Goal: Task Accomplishment & Management: Manage account settings

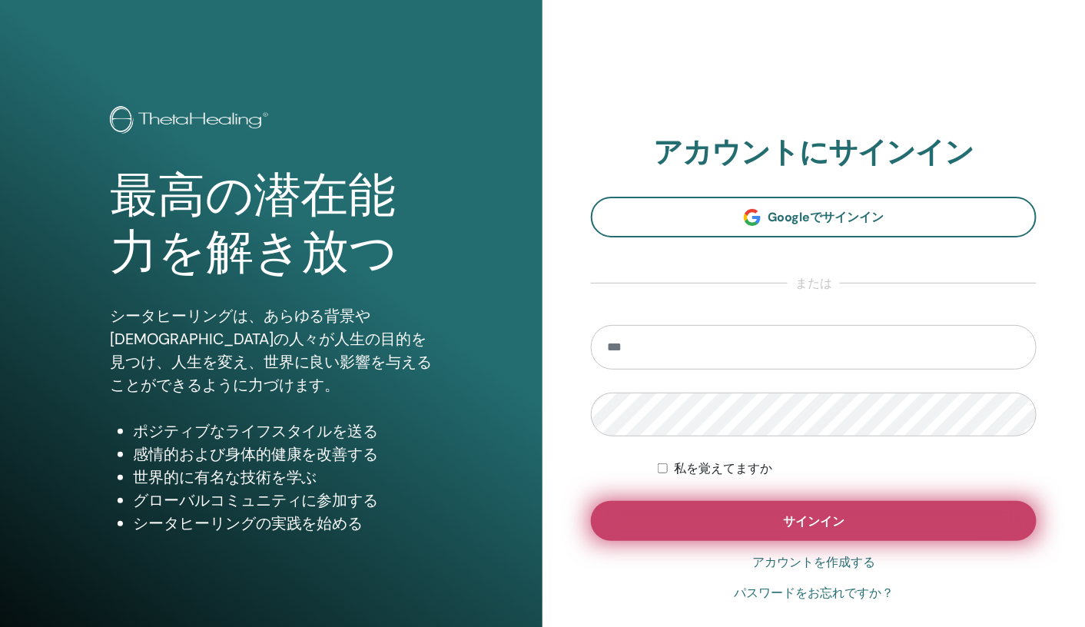
type input "**********"
click at [803, 532] on button "サインイン" at bounding box center [814, 521] width 446 height 40
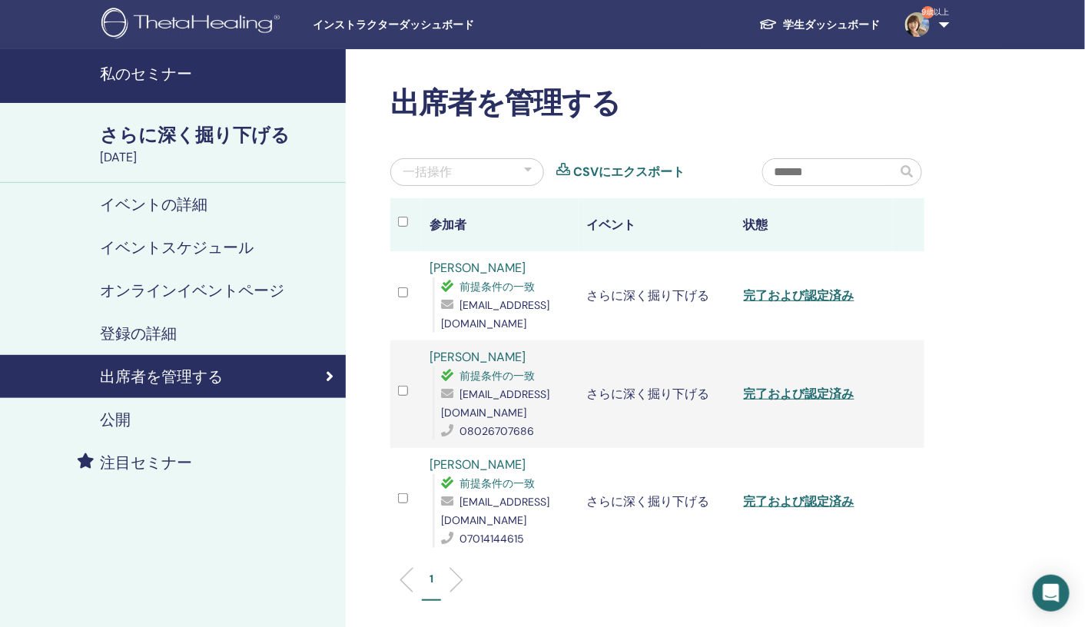
click at [155, 71] on font "私のセミナー" at bounding box center [146, 74] width 92 height 20
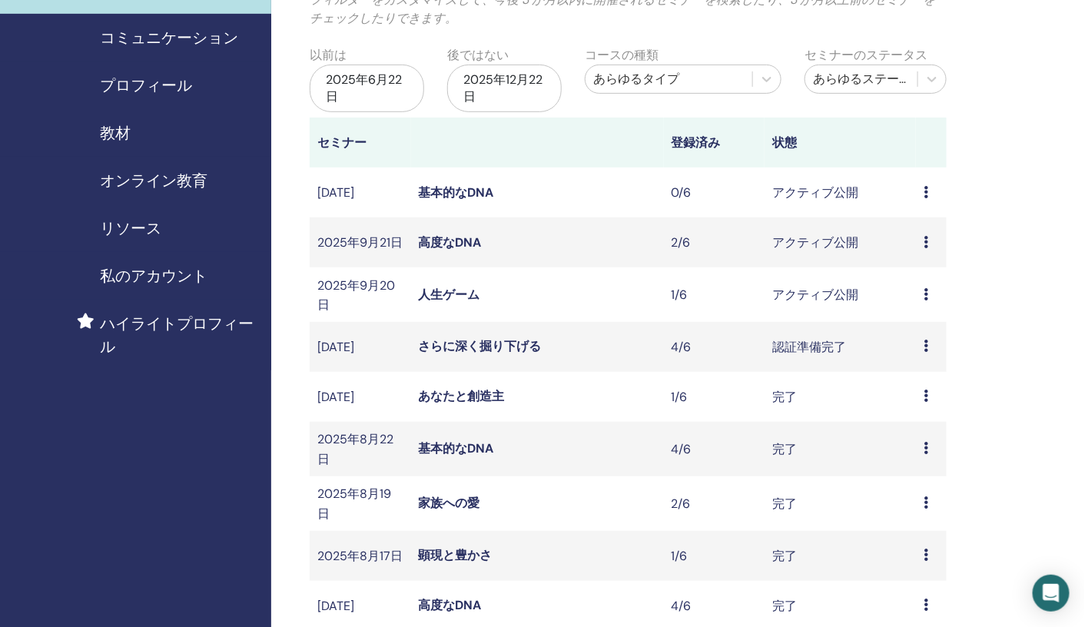
scroll to position [132, 0]
click at [925, 246] on icon at bounding box center [926, 240] width 5 height 12
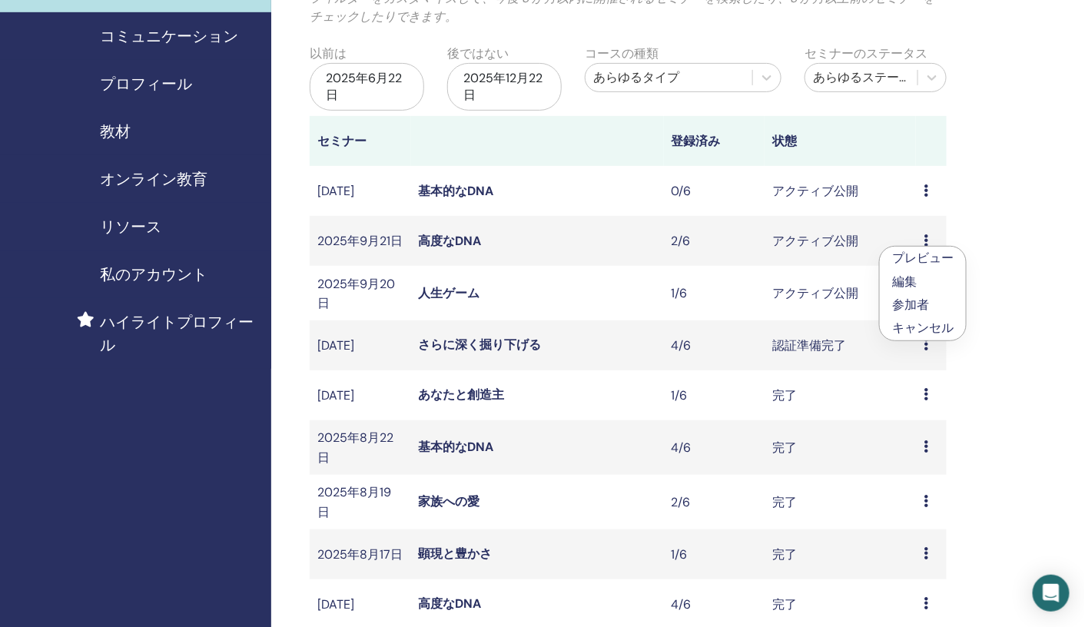
click at [908, 304] on font "参加者" at bounding box center [910, 305] width 37 height 16
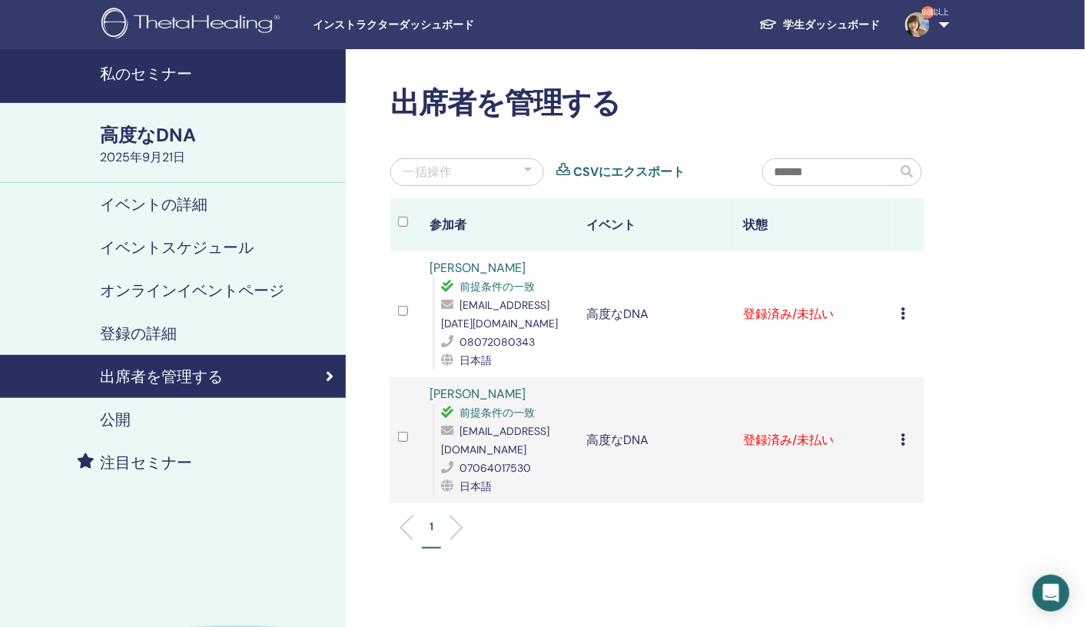
click at [158, 73] on font "私のセミナー" at bounding box center [146, 74] width 92 height 20
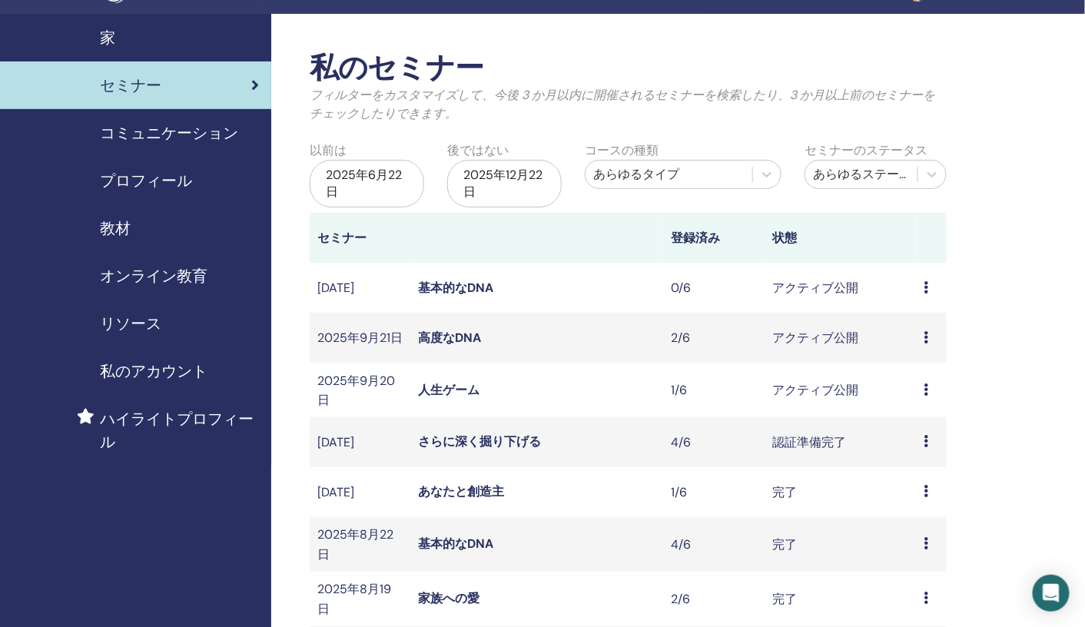
scroll to position [41, 0]
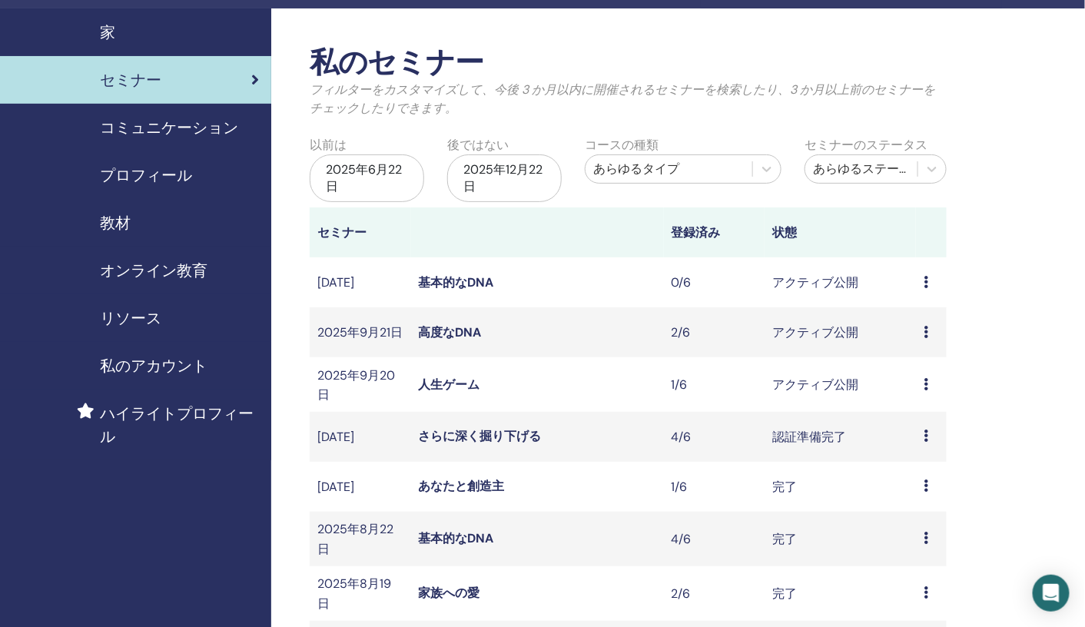
click at [928, 390] on icon at bounding box center [926, 384] width 5 height 12
click at [918, 440] on font "参加者" at bounding box center [913, 448] width 37 height 16
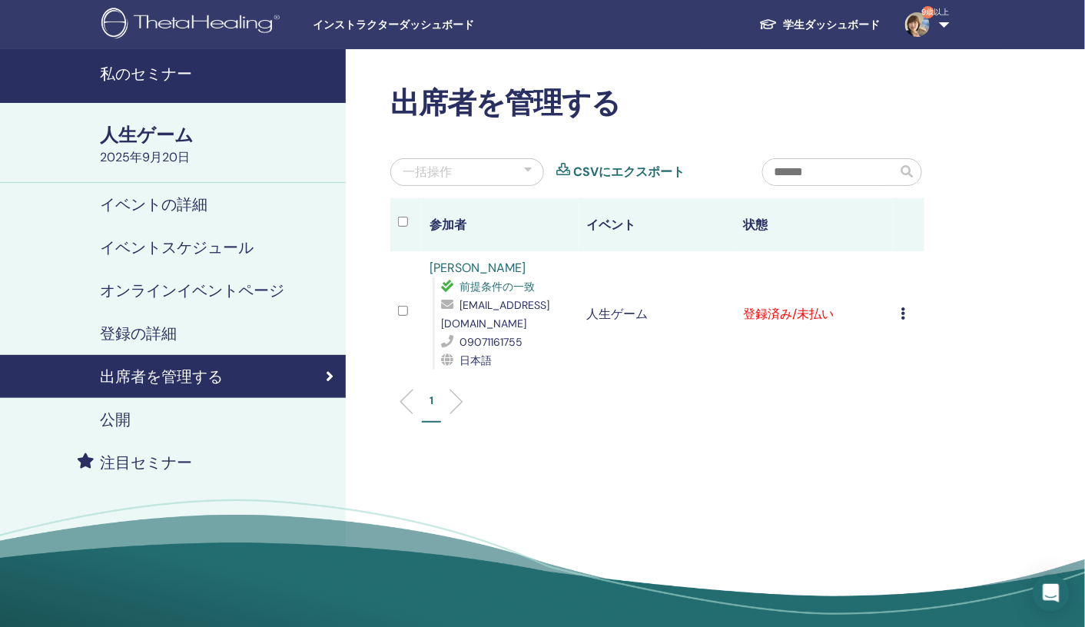
click at [899, 316] on td "登録をキャンセルする 自動認証しない 支払済みとしてマーク 未払いとしてマーク 欠席としてマーク 完了して認証する 証明書をダウンロード" at bounding box center [909, 314] width 32 height 126
click at [904, 315] on icon at bounding box center [903, 313] width 5 height 12
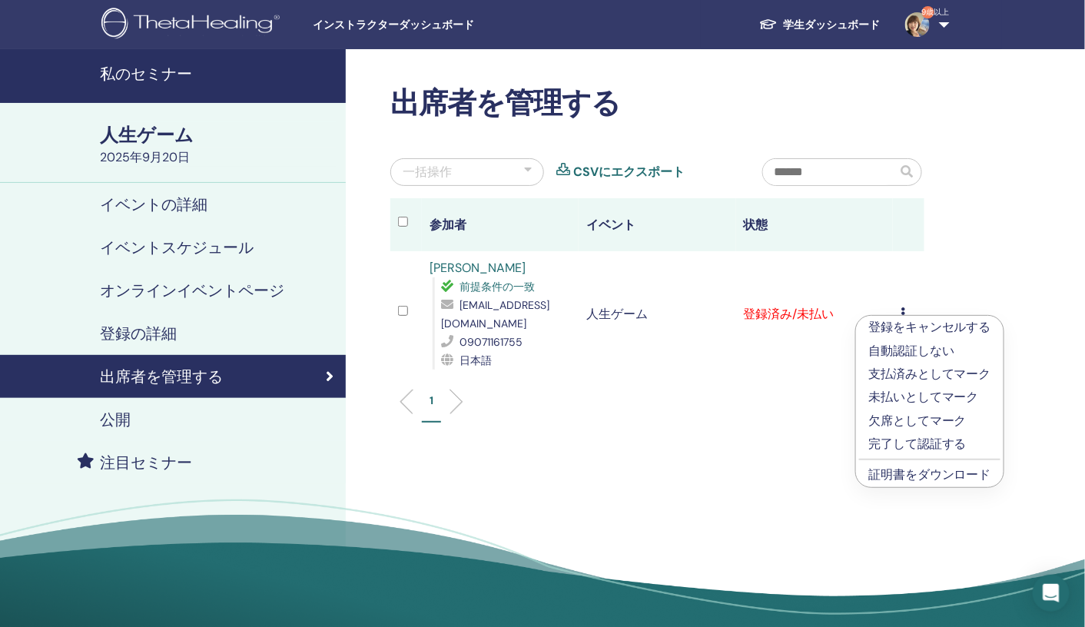
click at [902, 447] on font "完了して認証する" at bounding box center [918, 444] width 98 height 16
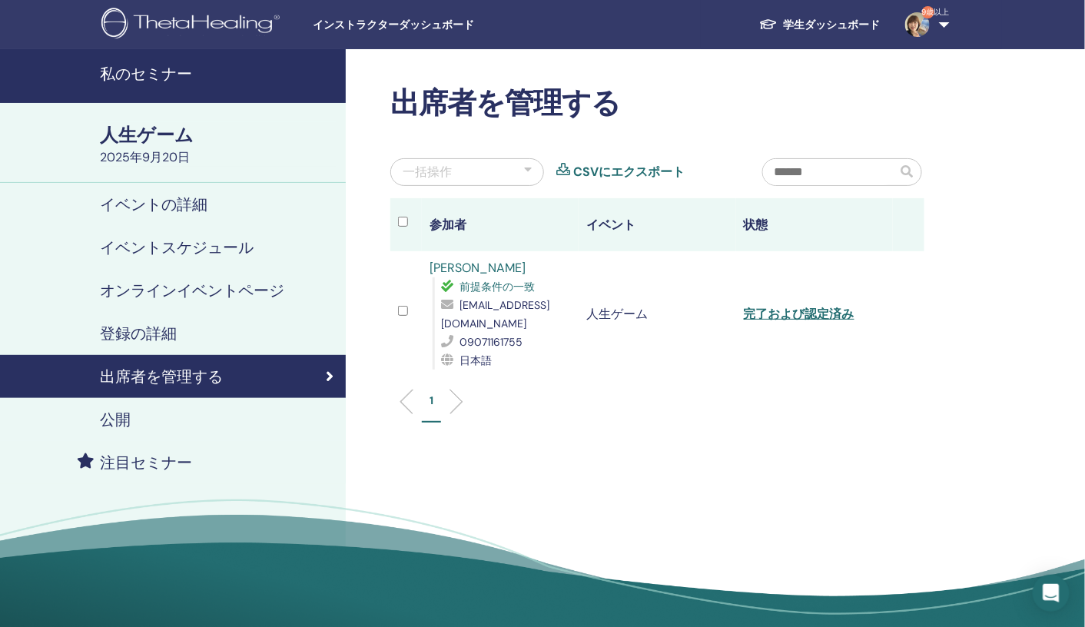
click at [144, 66] on font "私のセミナー" at bounding box center [146, 74] width 92 height 20
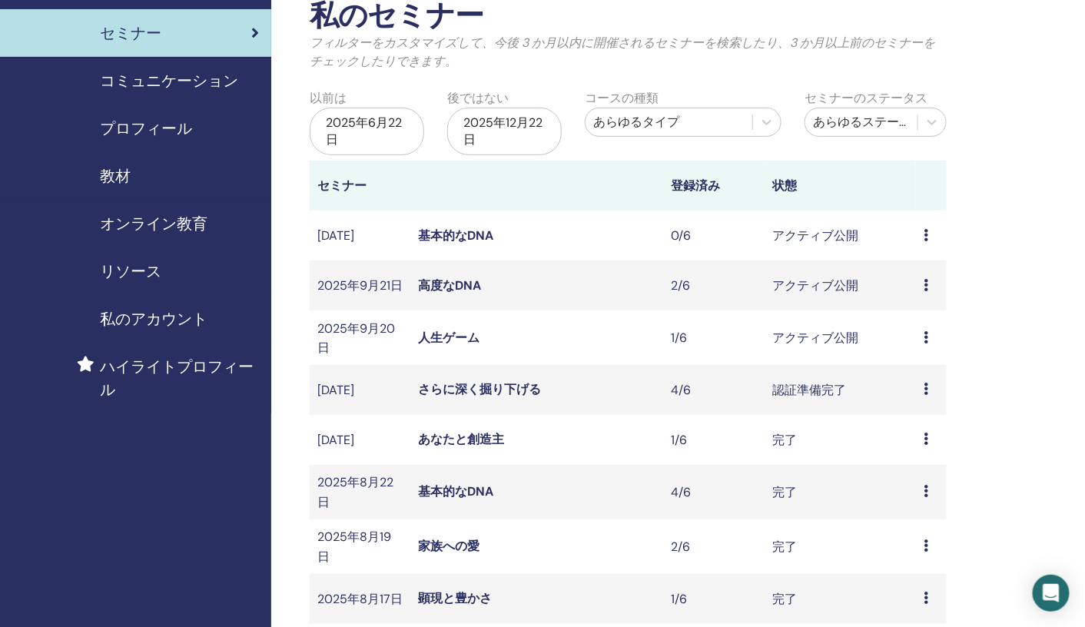
scroll to position [91, 0]
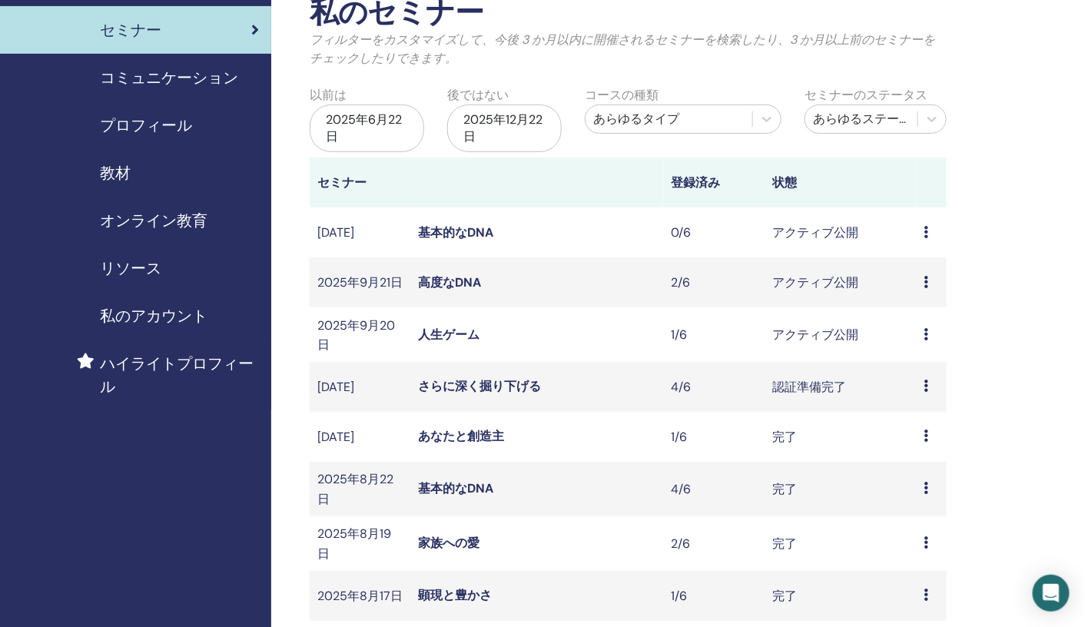
click at [926, 391] on icon at bounding box center [926, 386] width 5 height 12
click at [926, 448] on font "参加者" at bounding box center [911, 450] width 37 height 16
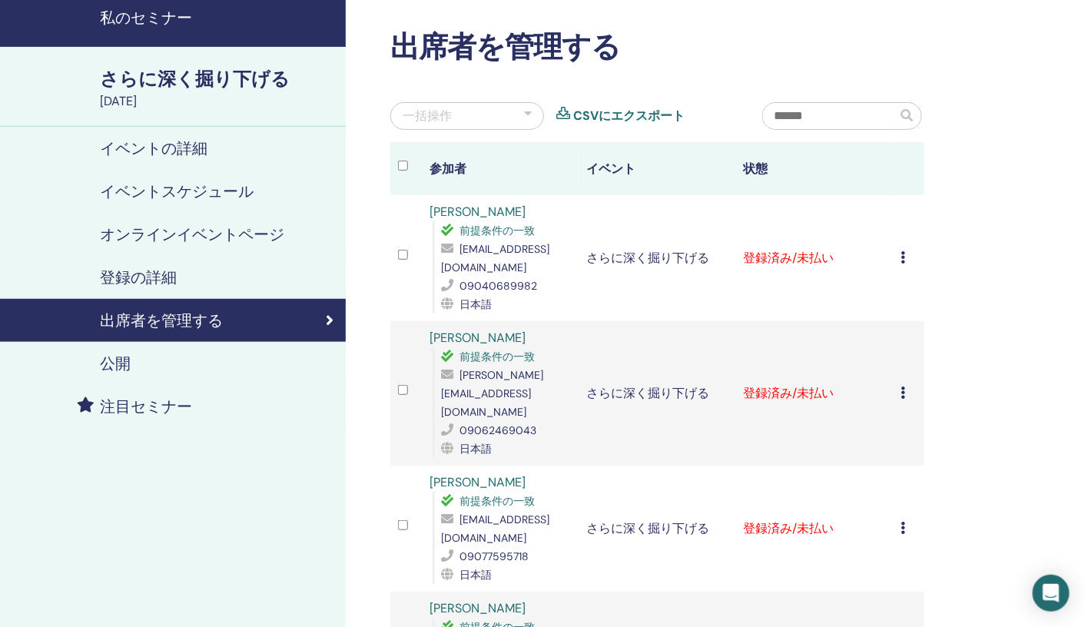
scroll to position [53, 0]
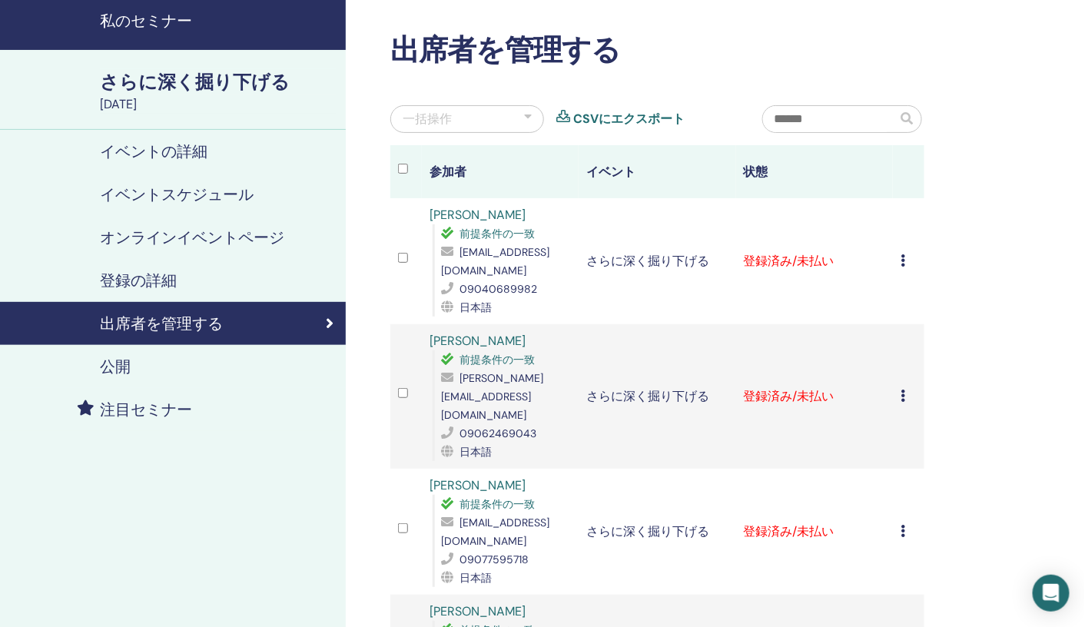
click at [905, 261] on icon at bounding box center [903, 260] width 5 height 12
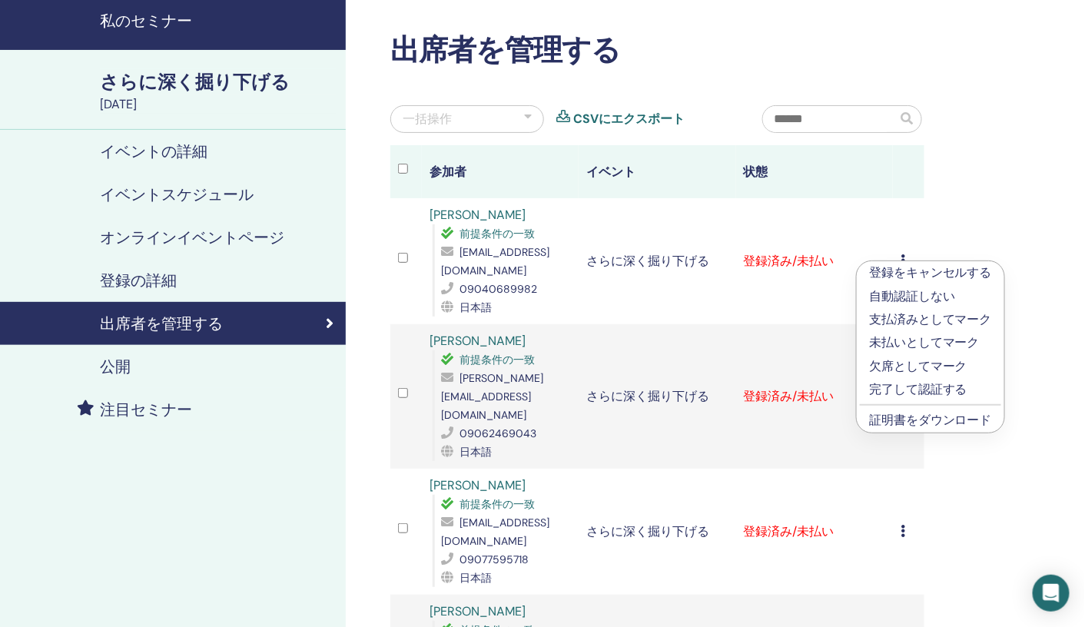
click at [886, 389] on font "完了して認証する" at bounding box center [918, 389] width 98 height 16
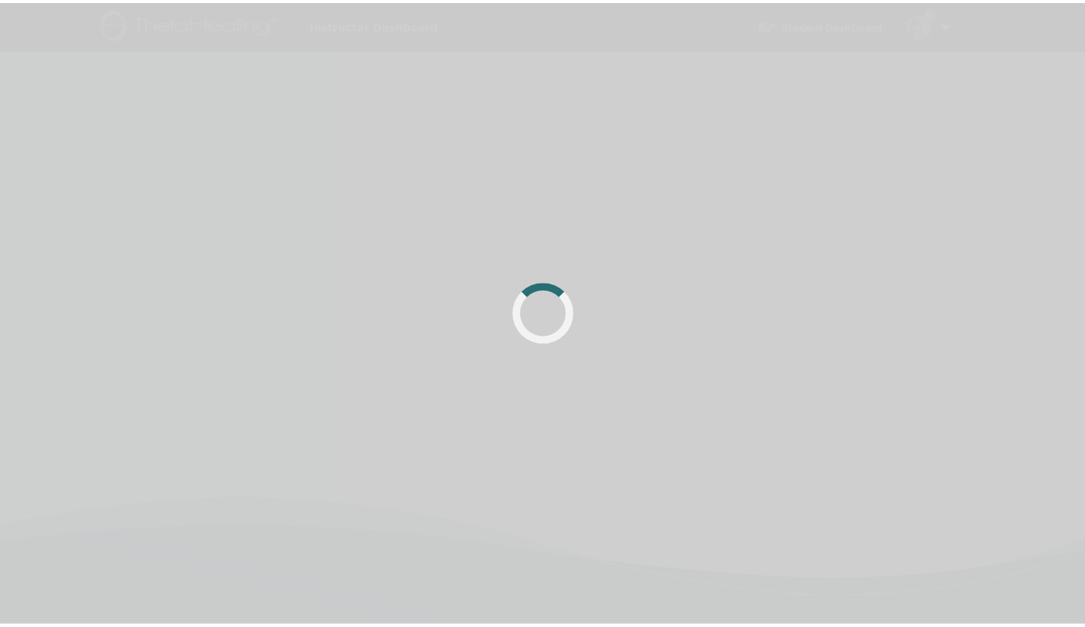
scroll to position [53, 0]
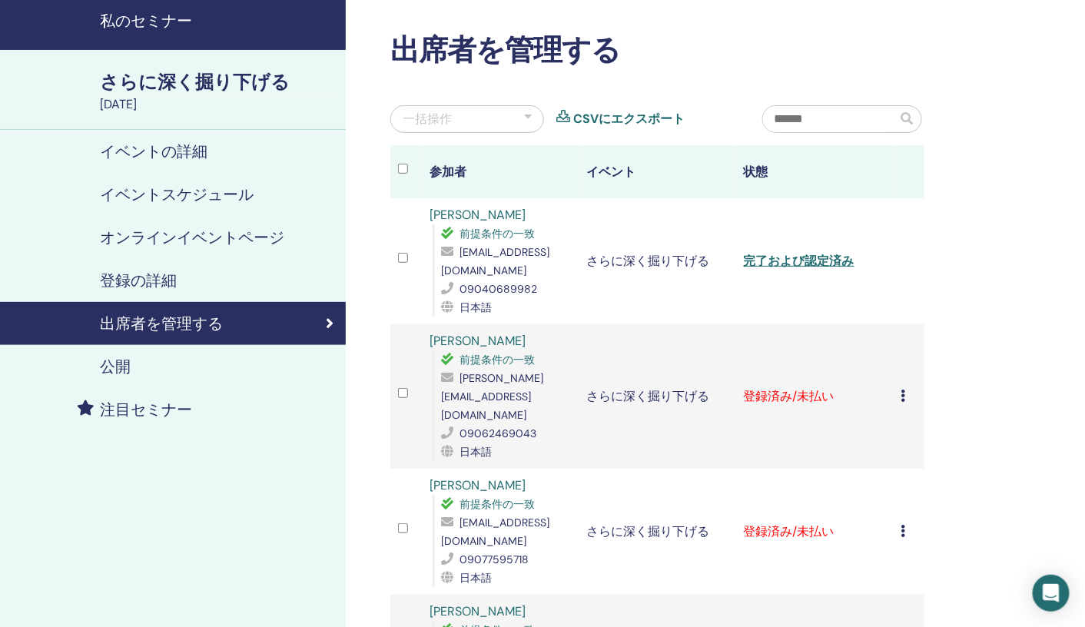
click at [904, 390] on icon at bounding box center [903, 396] width 5 height 12
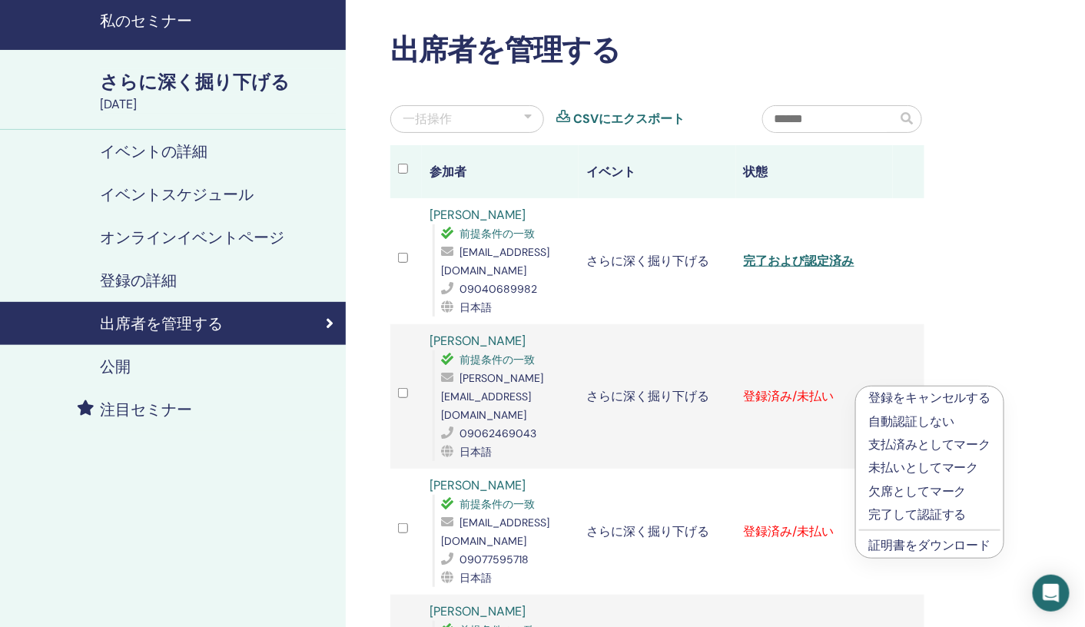
click at [892, 509] on font "完了して認証する" at bounding box center [918, 515] width 98 height 16
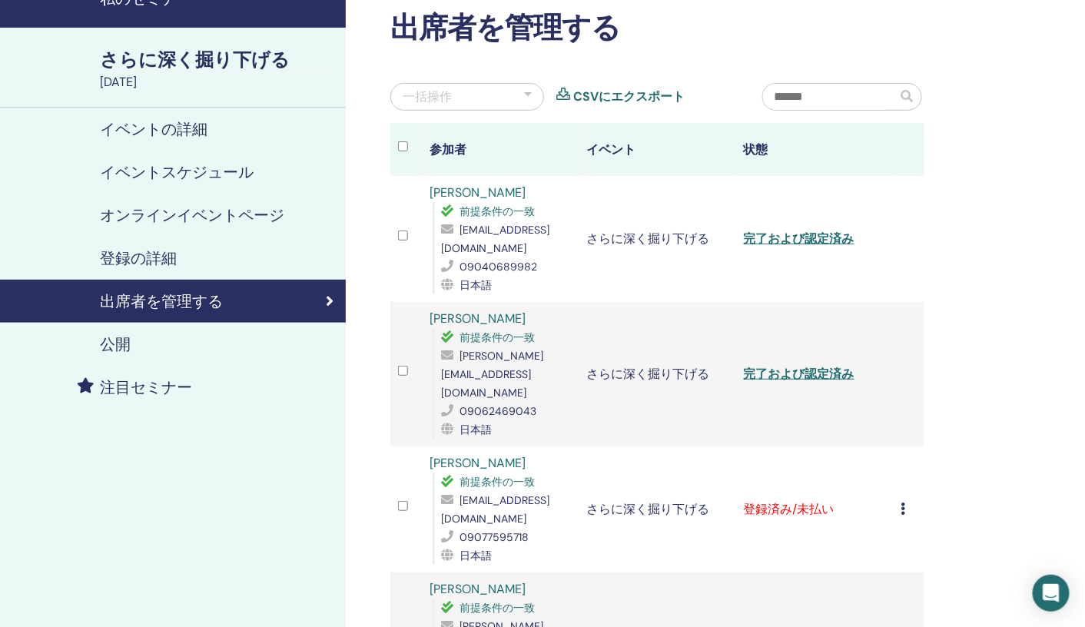
scroll to position [76, 0]
click at [904, 502] on icon at bounding box center [903, 508] width 5 height 12
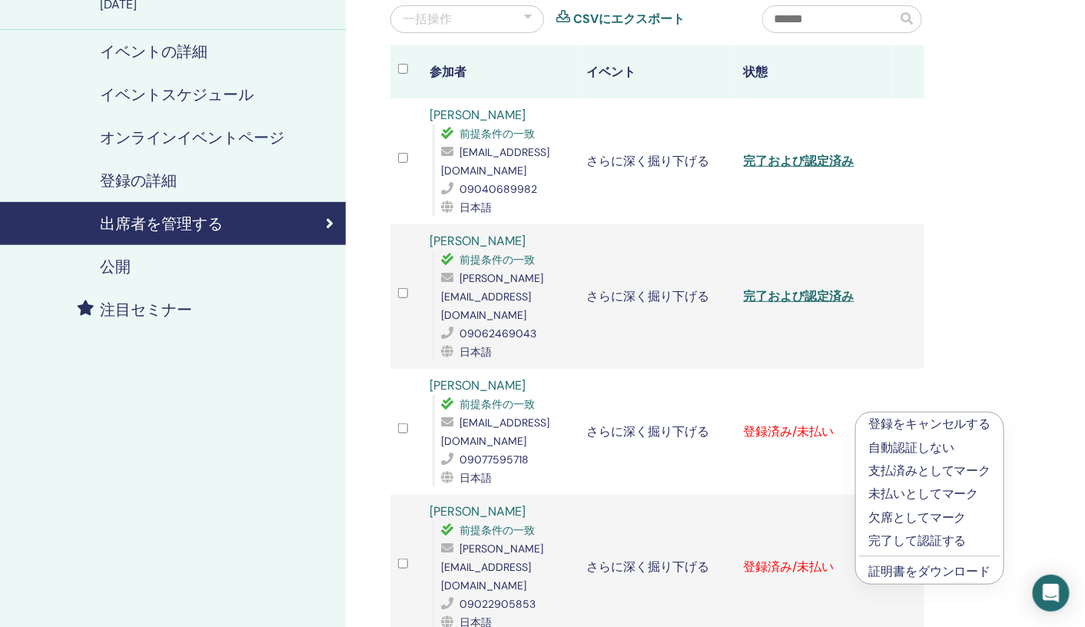
scroll to position [164, 0]
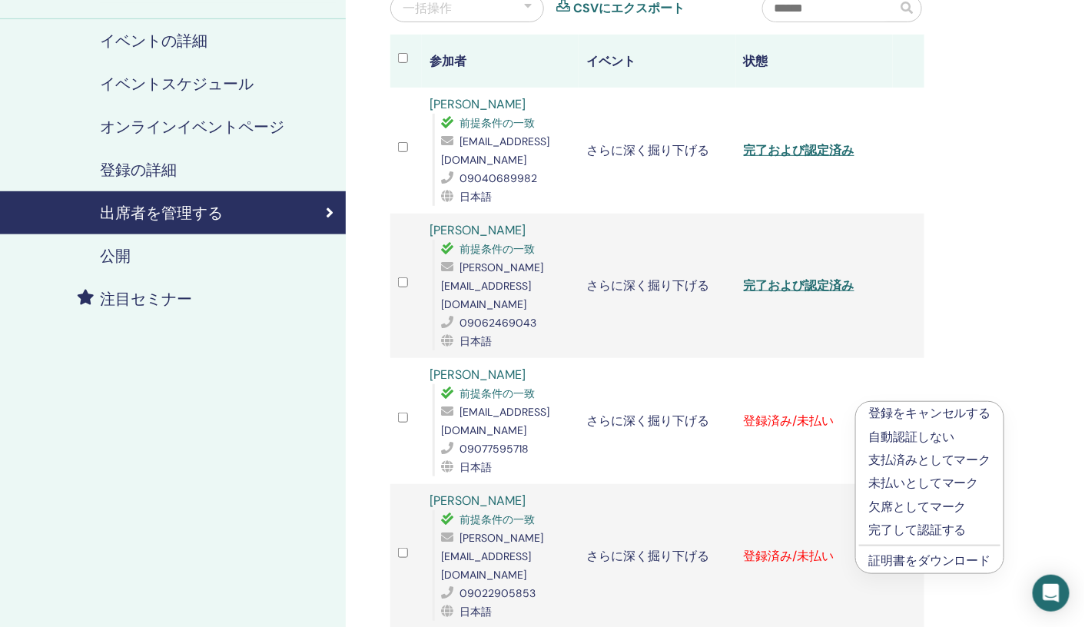
click at [918, 533] on font "完了して認証する" at bounding box center [918, 530] width 98 height 16
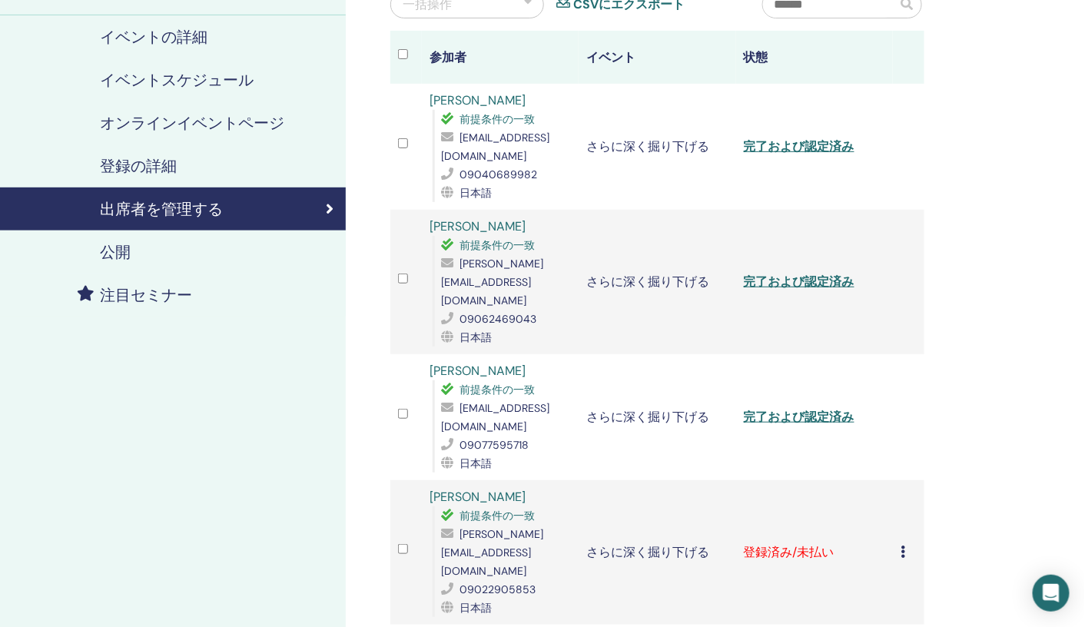
scroll to position [194, 0]
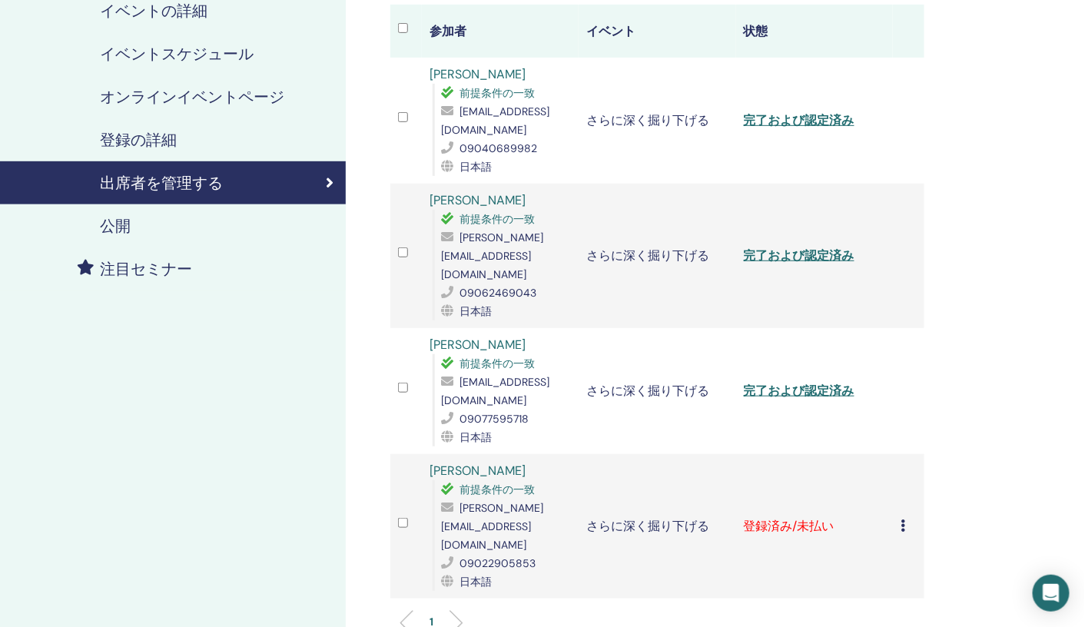
click at [905, 520] on icon at bounding box center [903, 526] width 5 height 12
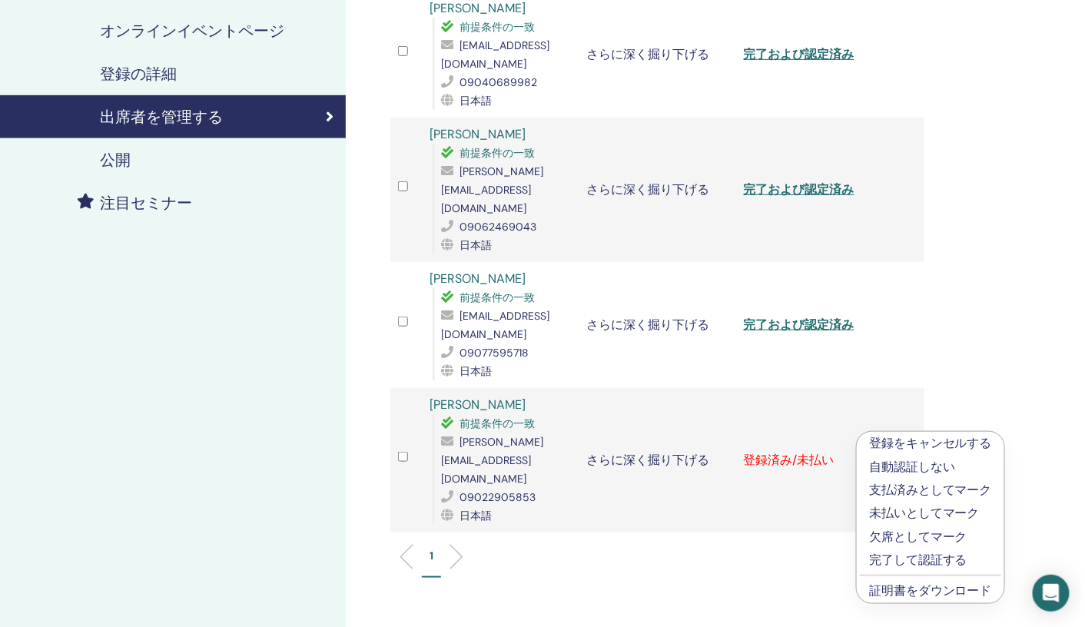
scroll to position [283, 0]
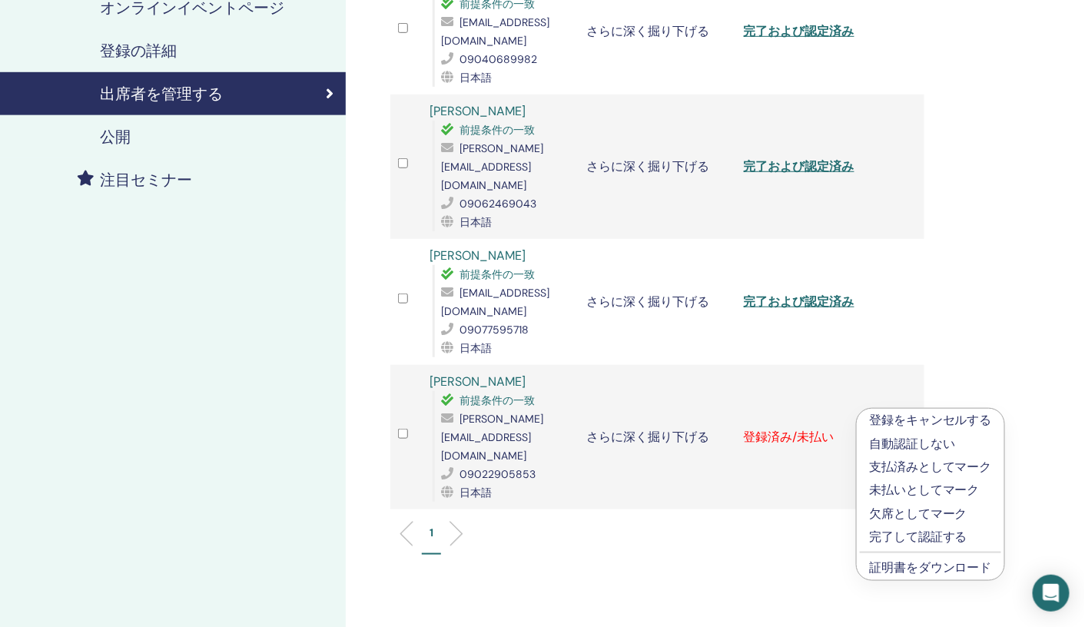
click at [926, 536] on font "完了して認証する" at bounding box center [918, 537] width 98 height 16
